Goal: Task Accomplishment & Management: Use online tool/utility

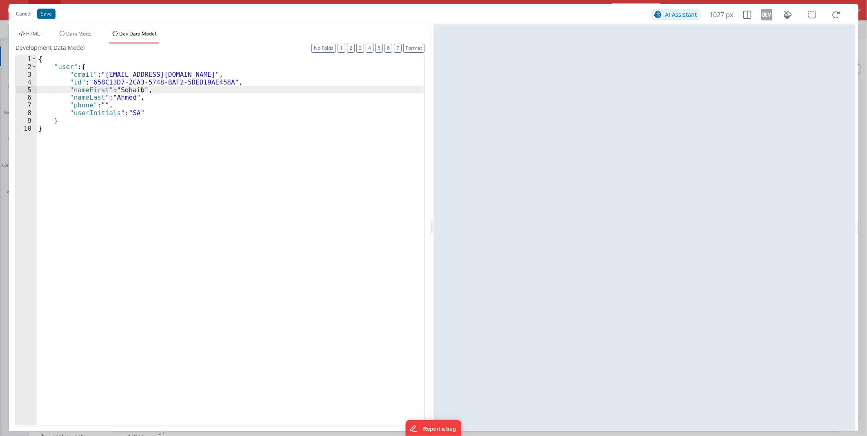
scroll to position [1069, 0]
click at [100, 423] on div "{ "user" : { "email" : "sohaib.amhed+11@drivesavers.com" , "id" : "658C13D7-2CA…" at bounding box center [231, 247] width 388 height 385
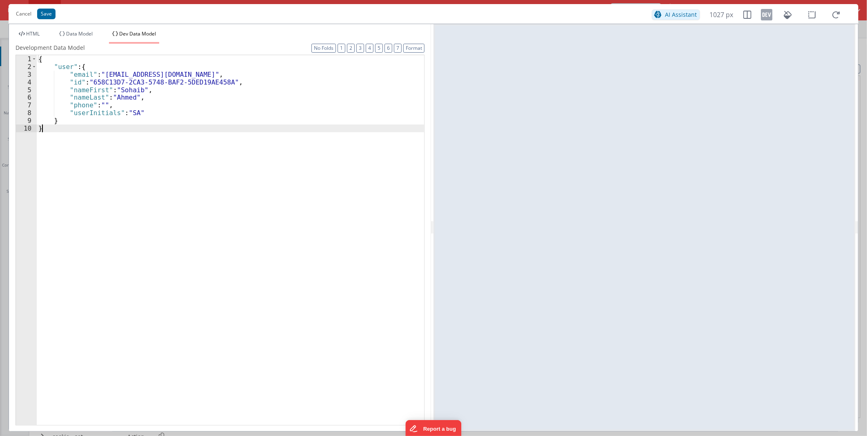
click at [184, 116] on div "{ "user" : { "email" : "sohaib.amhed+11@drivesavers.com" , "id" : "658C13D7-2CA…" at bounding box center [231, 247] width 388 height 385
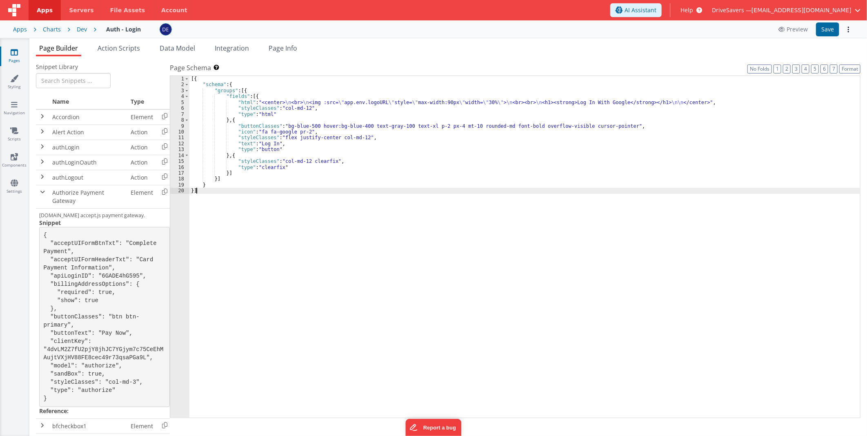
click at [622, 319] on div "[{ "schema" : { "groups" : [{ "fields" : [{ "html" : "<center> \n <br> \n <img …" at bounding box center [524, 253] width 671 height 354
click at [250, 156] on div "[{ "schema" : { "groups" : [{ "fields" : [{ "html" : "<center> \n <br> \n <img …" at bounding box center [524, 253] width 671 height 354
click at [271, 153] on div "[{ "schema" : { "groups" : [{ "fields" : [{ "html" : "<center> \n <br> \n <img …" at bounding box center [524, 253] width 671 height 354
click at [234, 42] on div "Page Builder Action Scripts Data Model Integration Page Info Snippet Library Na…" at bounding box center [448, 237] width 838 height 398
click at [113, 53] on li "Action Scripts" at bounding box center [118, 49] width 49 height 13
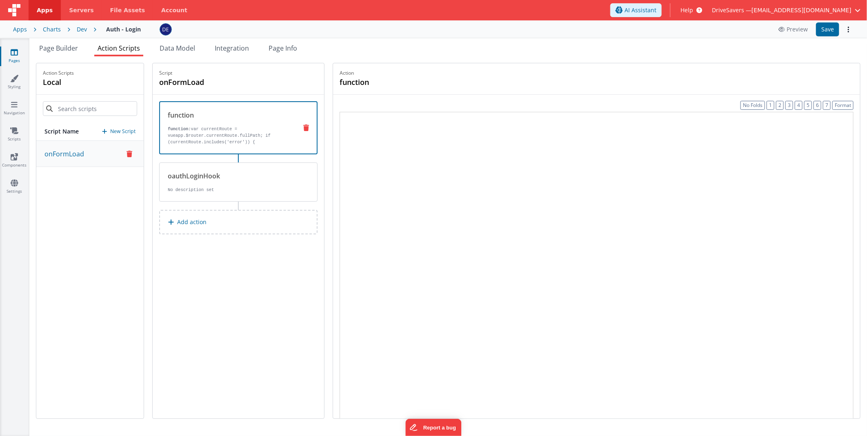
click at [116, 53] on li "Action Scripts" at bounding box center [118, 49] width 49 height 13
click at [118, 49] on span "Action Scripts" at bounding box center [119, 48] width 42 height 9
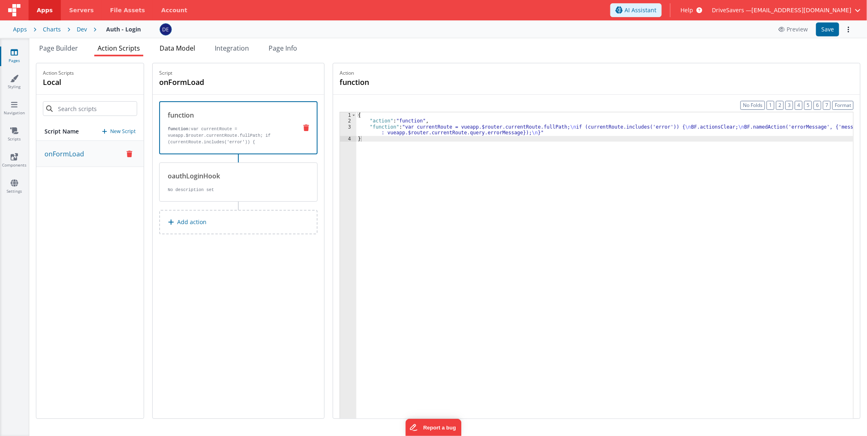
click at [183, 49] on span "Data Model" at bounding box center [178, 48] width 36 height 9
